Goal: Check status: Check status

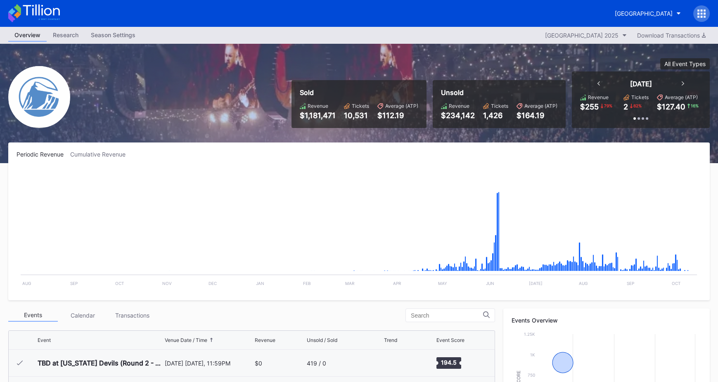
scroll to position [1477, 0]
click at [710, 19] on div "[GEOGRAPHIC_DATA]" at bounding box center [659, 13] width 101 height 17
click at [696, 15] on div at bounding box center [702, 13] width 17 height 17
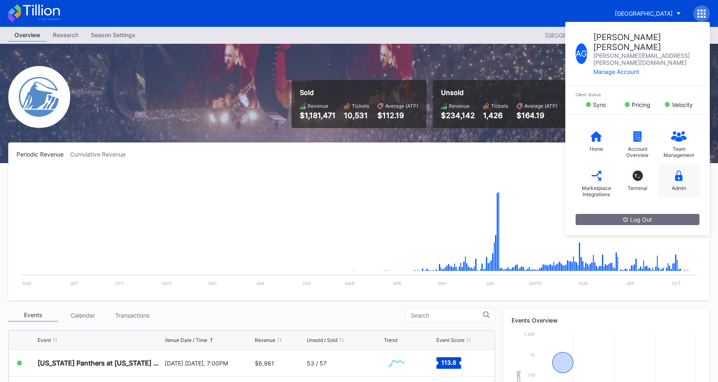
click at [675, 171] on icon at bounding box center [678, 176] width 7 height 10
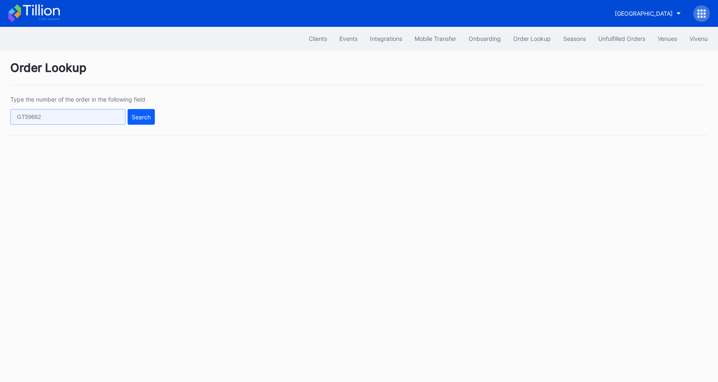
click at [62, 111] on input "text" at bounding box center [67, 117] width 115 height 16
paste input "274395492"
type input "274395492"
click at [158, 118] on div "Type the number of the order in the following field 274395492 Search" at bounding box center [359, 116] width 698 height 40
click at [139, 118] on div "Search" at bounding box center [141, 117] width 19 height 7
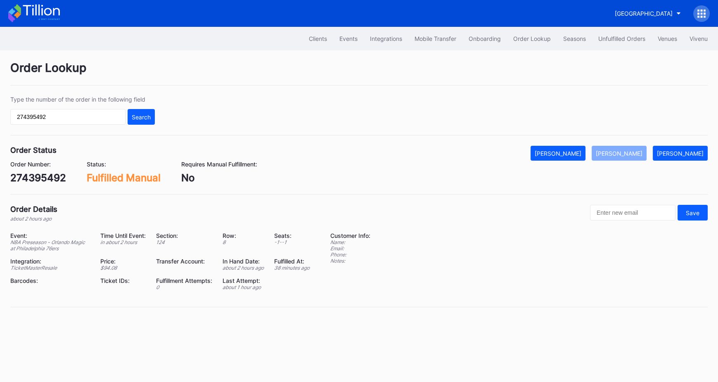
click at [136, 183] on div "Fulfilled Manual" at bounding box center [124, 178] width 74 height 12
click at [69, 109] on input "274395492" at bounding box center [67, 117] width 115 height 16
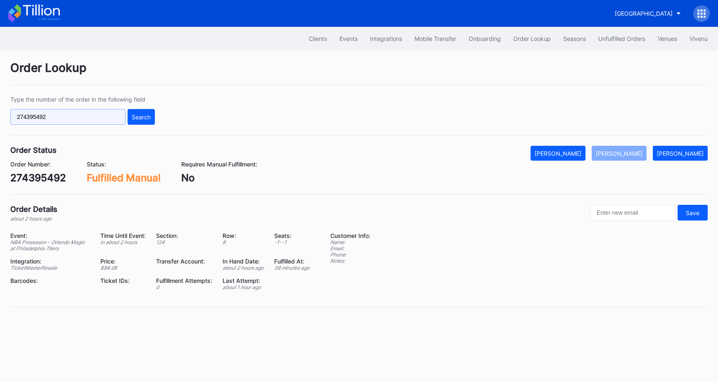
paste input "7871"
click at [139, 120] on button "Search" at bounding box center [141, 117] width 27 height 16
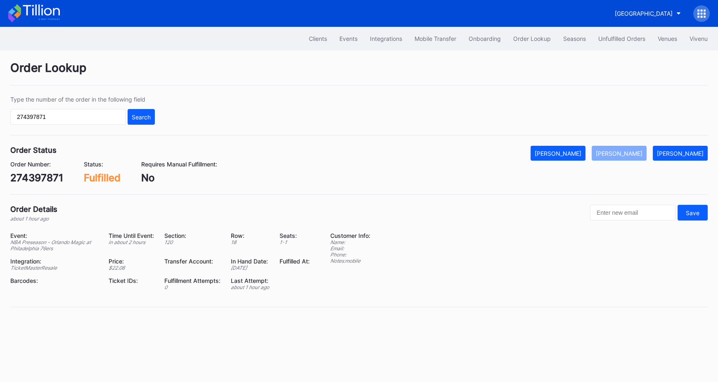
click at [73, 107] on div "Type the number of the order in the following field 274397871 Search" at bounding box center [82, 110] width 145 height 29
click at [73, 111] on input "274397871" at bounding box center [67, 117] width 115 height 16
paste input "82829"
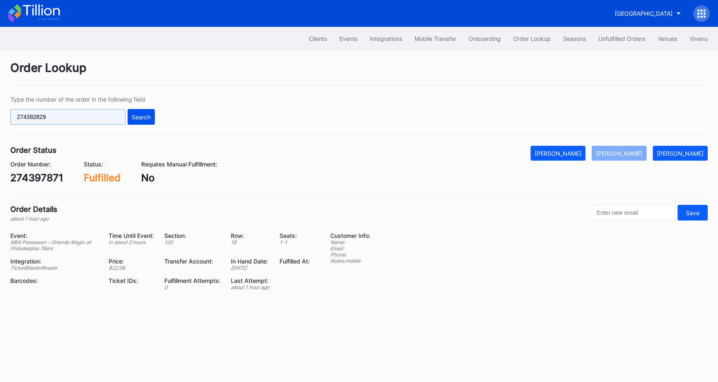
type input "274382829"
click at [142, 120] on button "Search" at bounding box center [141, 117] width 27 height 16
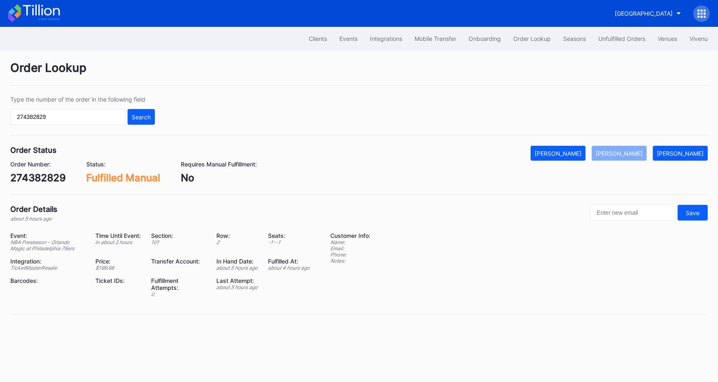
click at [52, 266] on div "TicketMasterResale" at bounding box center [47, 268] width 75 height 6
click at [321, 125] on div "Type the number of the order in the following field 274382829 Search" at bounding box center [359, 116] width 698 height 40
